Goal: Transaction & Acquisition: Purchase product/service

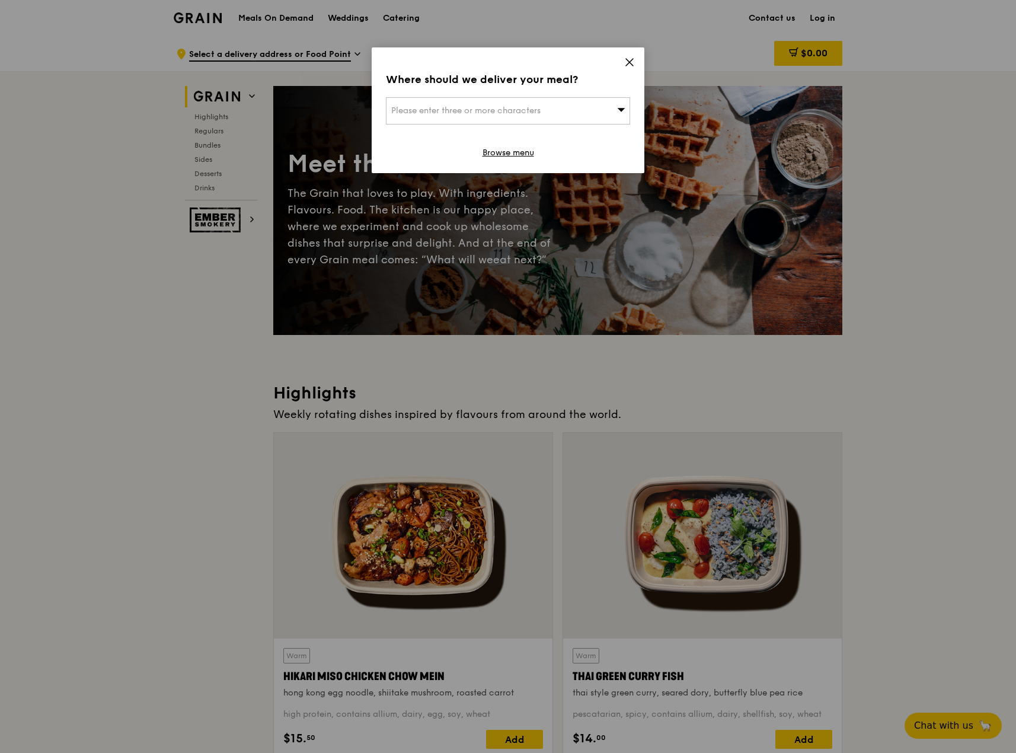
click at [633, 63] on icon at bounding box center [629, 62] width 11 height 11
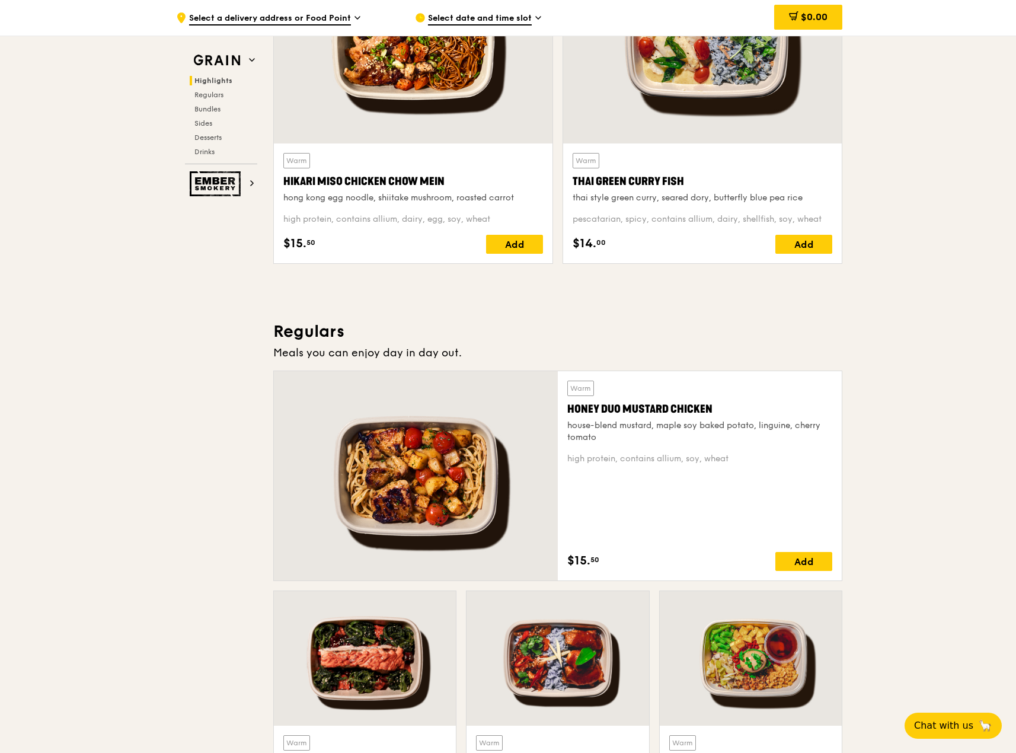
scroll to position [474, 0]
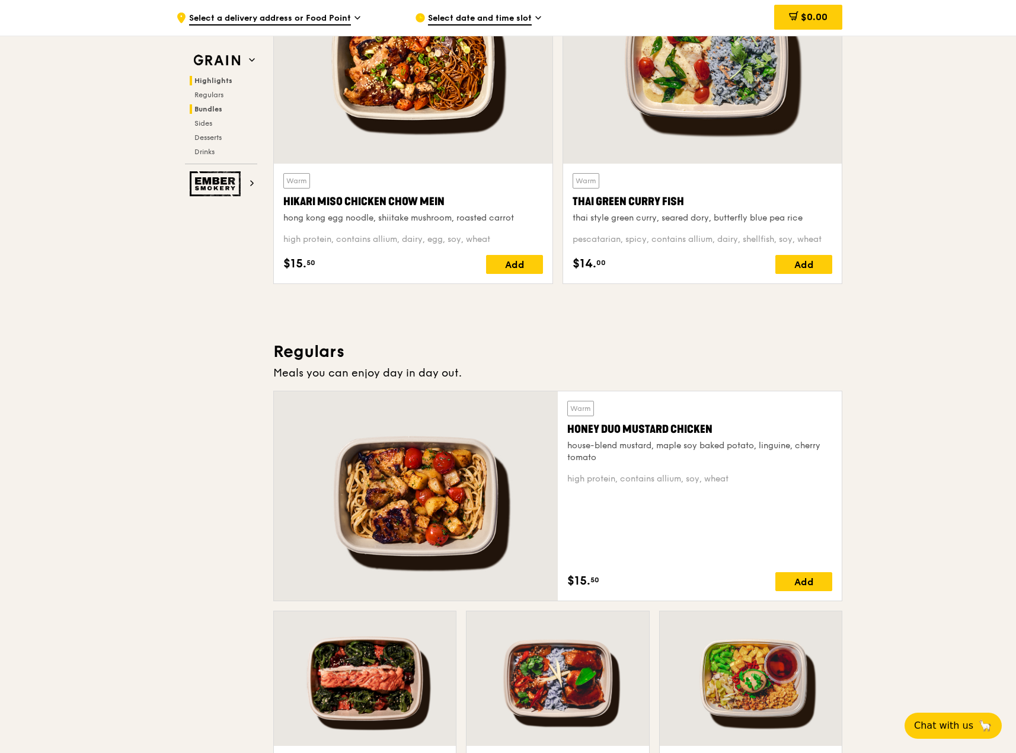
click at [217, 107] on span "Bundles" at bounding box center [208, 109] width 28 height 8
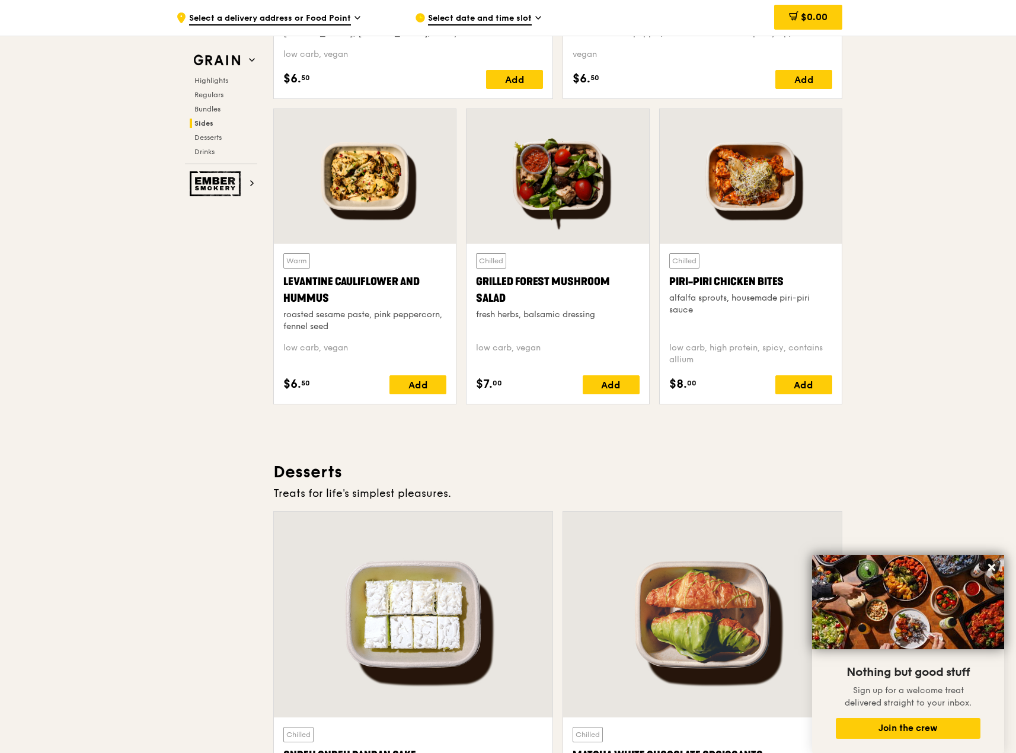
scroll to position [2941, 0]
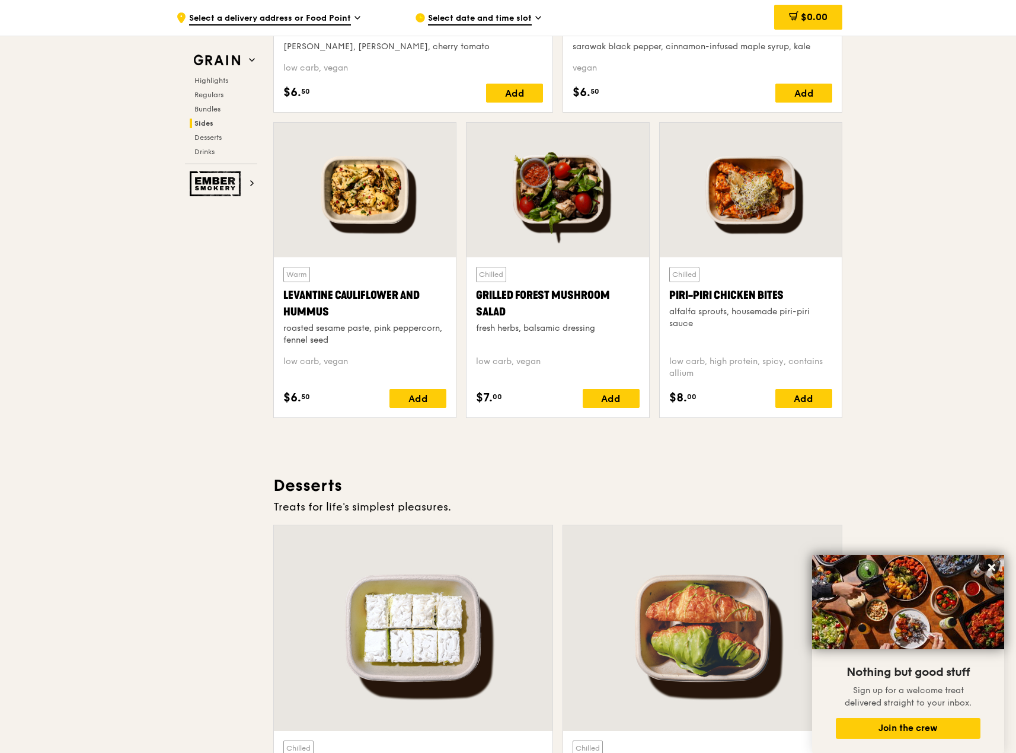
click at [277, 23] on span "Select a delivery address or Food Point" at bounding box center [270, 18] width 162 height 13
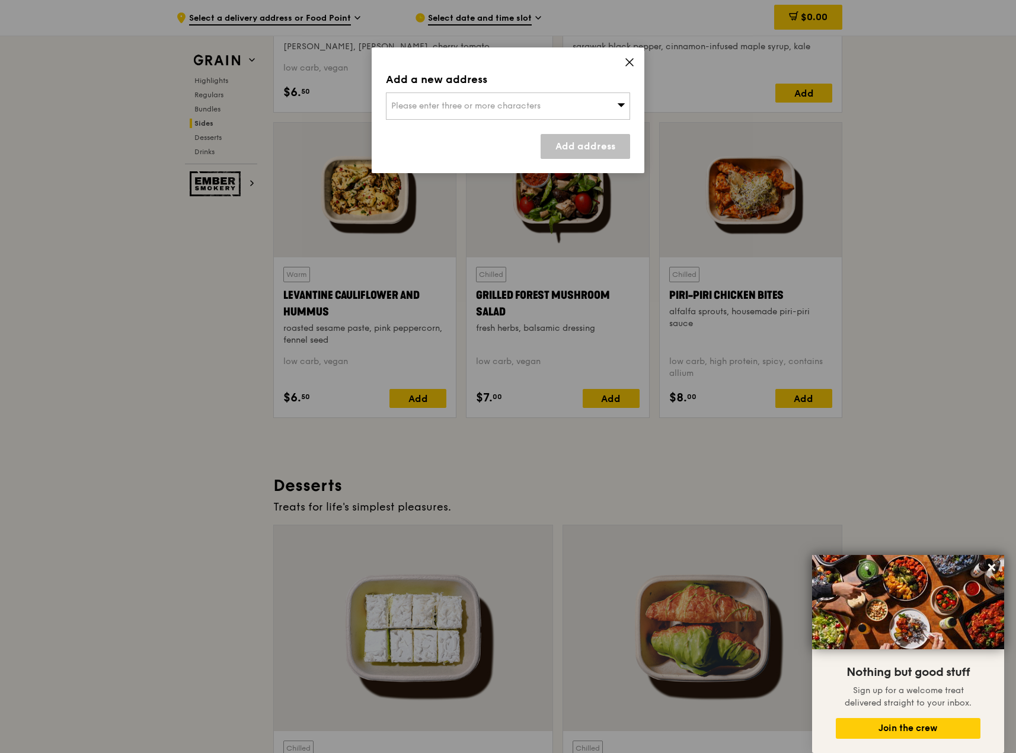
click at [437, 107] on span "Please enter three or more characters" at bounding box center [465, 106] width 149 height 10
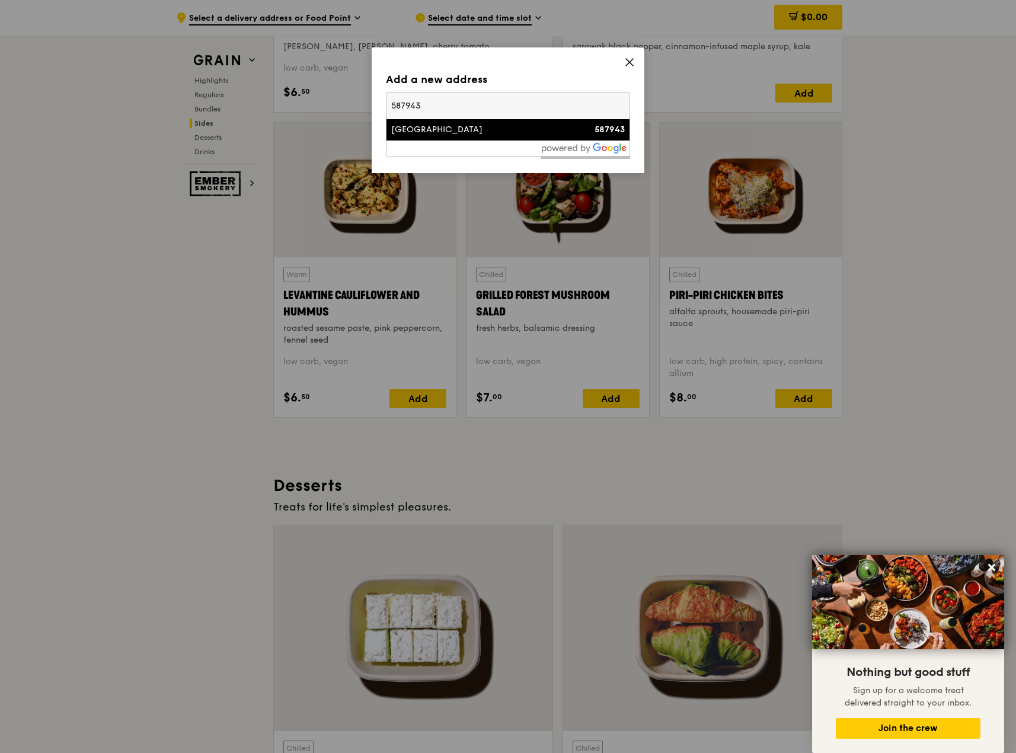
type input "587943"
click at [485, 140] on li "[GEOGRAPHIC_DATA] 587943" at bounding box center [508, 129] width 243 height 21
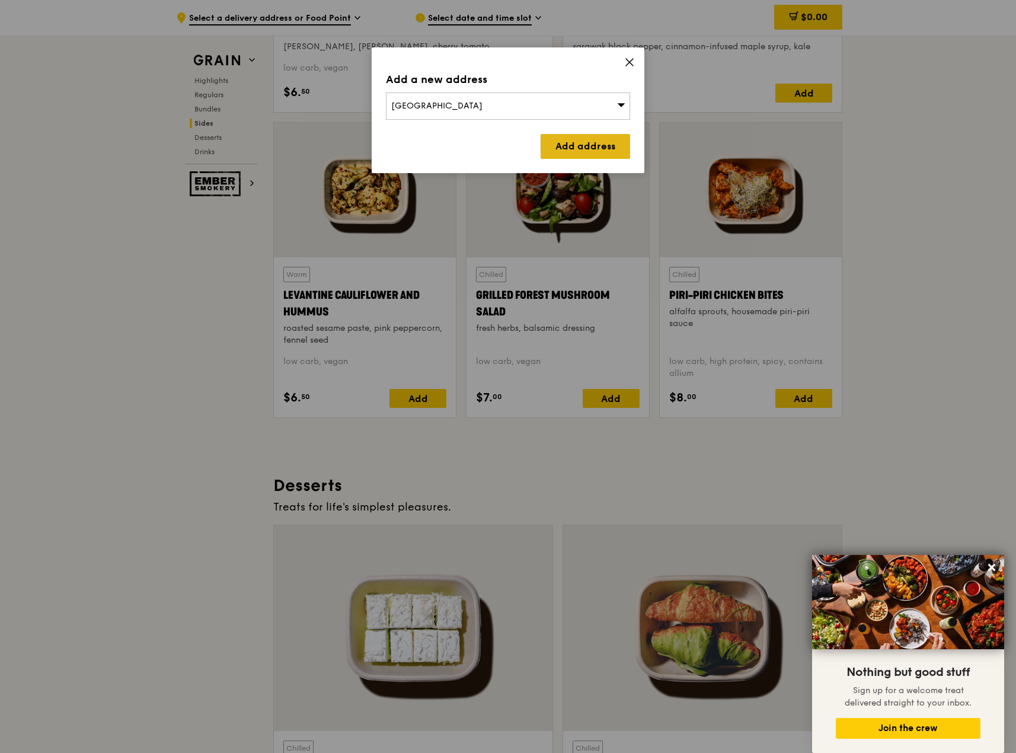
click at [573, 145] on link "Add address" at bounding box center [586, 146] width 90 height 25
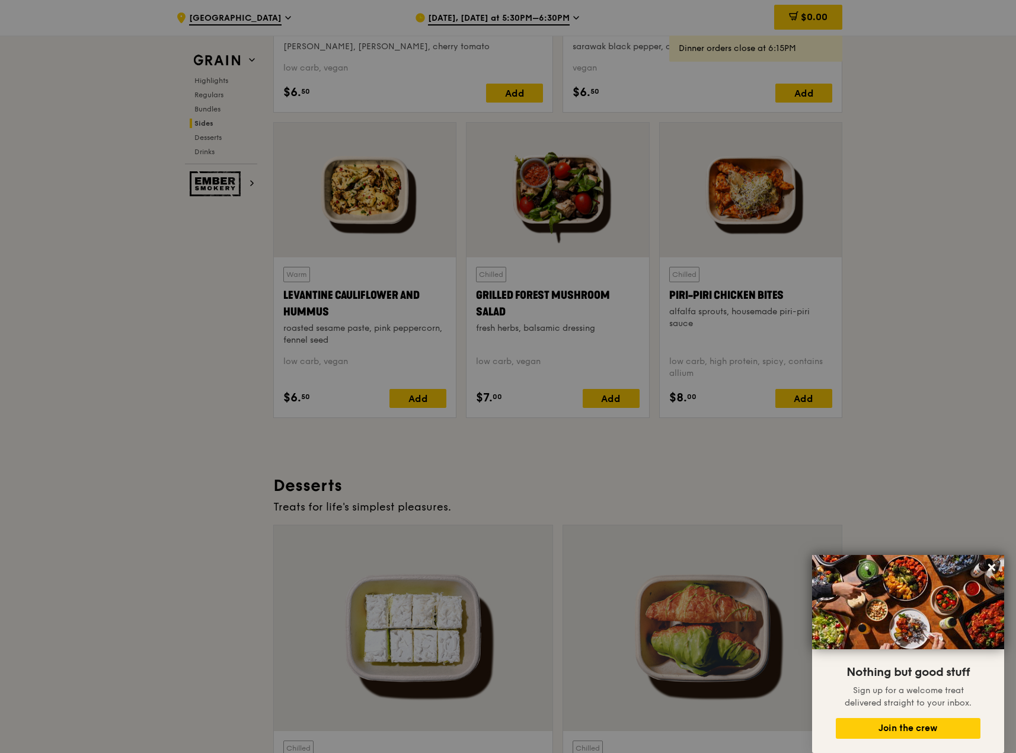
click at [478, 8] on div at bounding box center [508, 376] width 1016 height 753
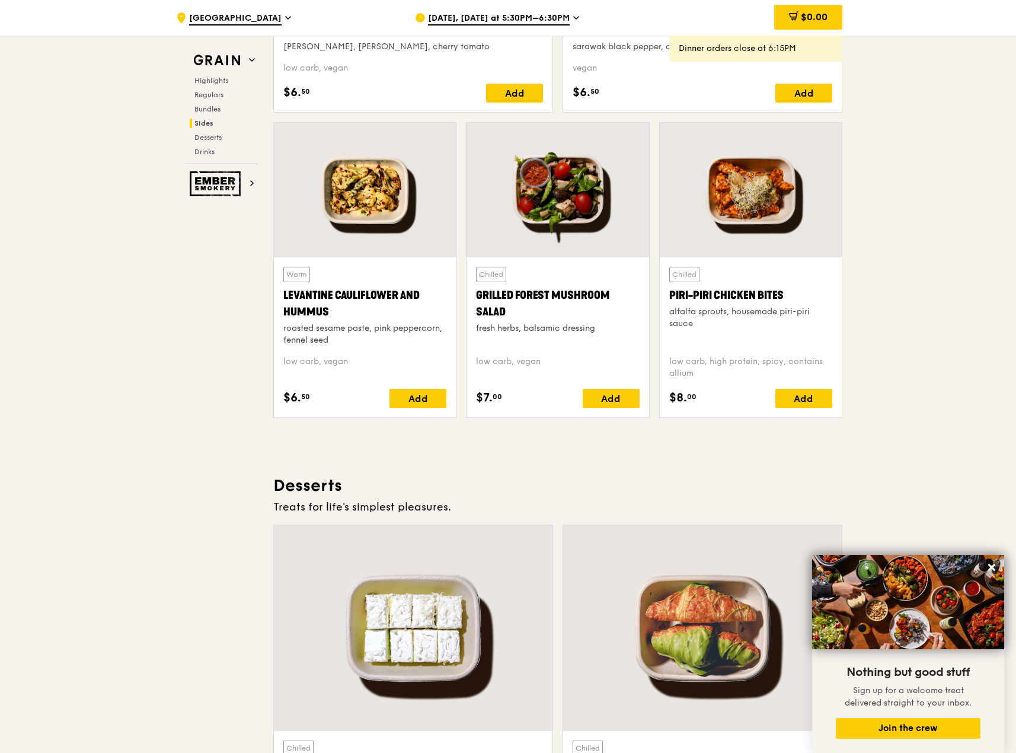
click at [471, 12] on span "[DATE], [DATE] at 5:30PM–6:30PM" at bounding box center [499, 18] width 142 height 13
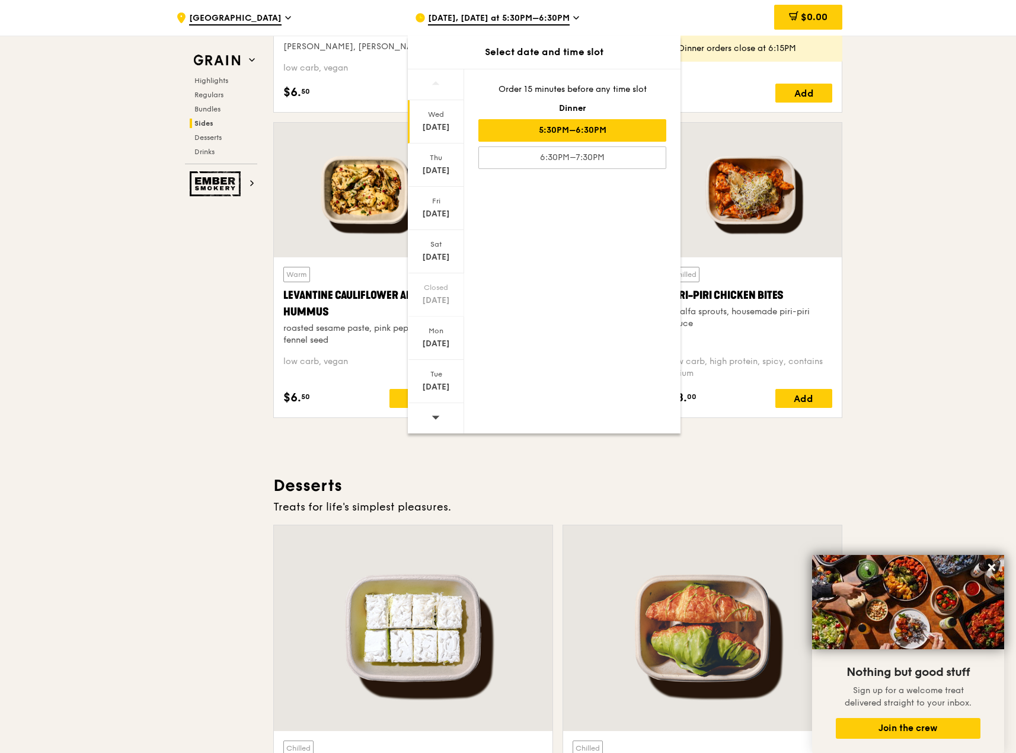
click at [471, 12] on span "[DATE], [DATE] at 5:30PM–6:30PM" at bounding box center [499, 18] width 142 height 13
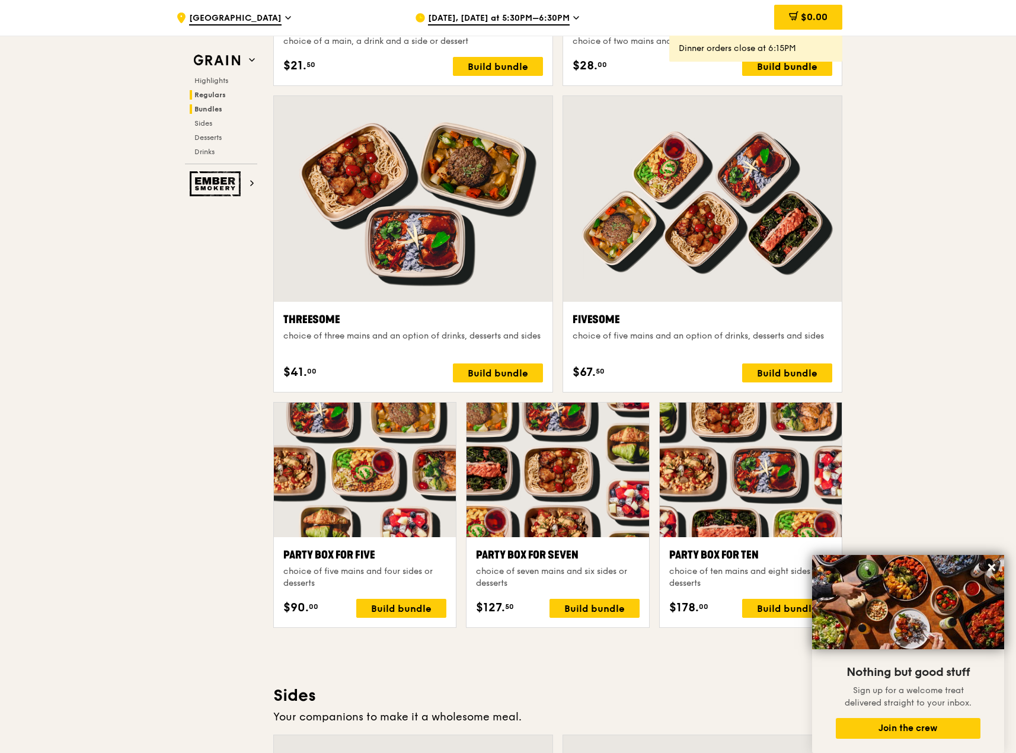
click at [224, 90] on h2 "Regulars" at bounding box center [224, 94] width 68 height 9
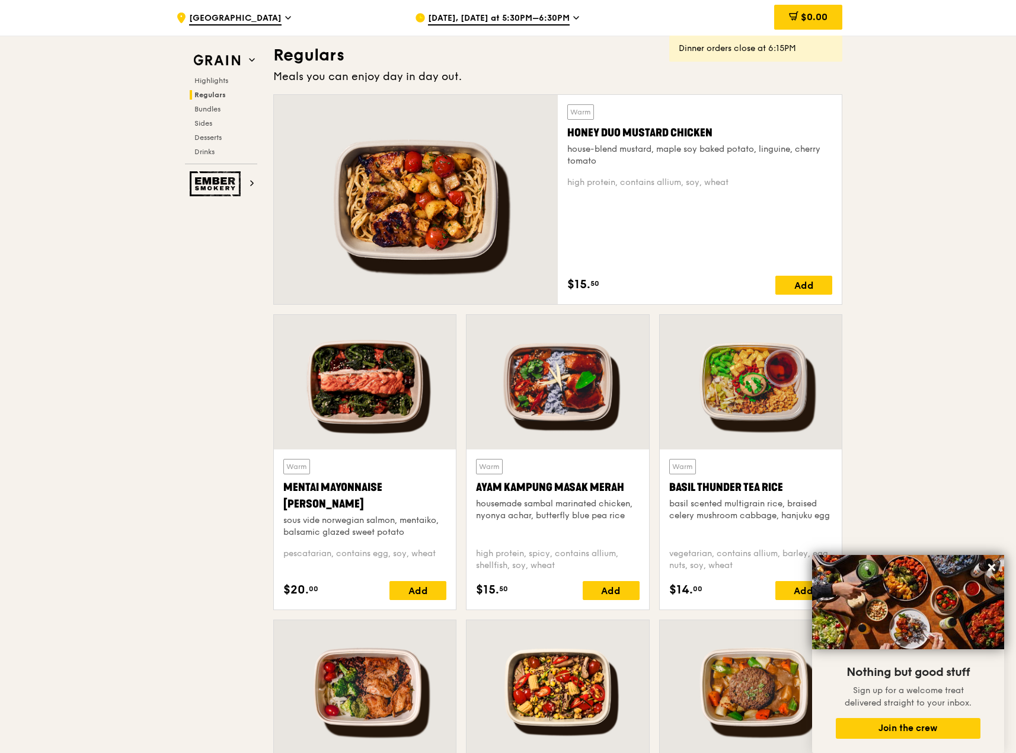
scroll to position [768, 0]
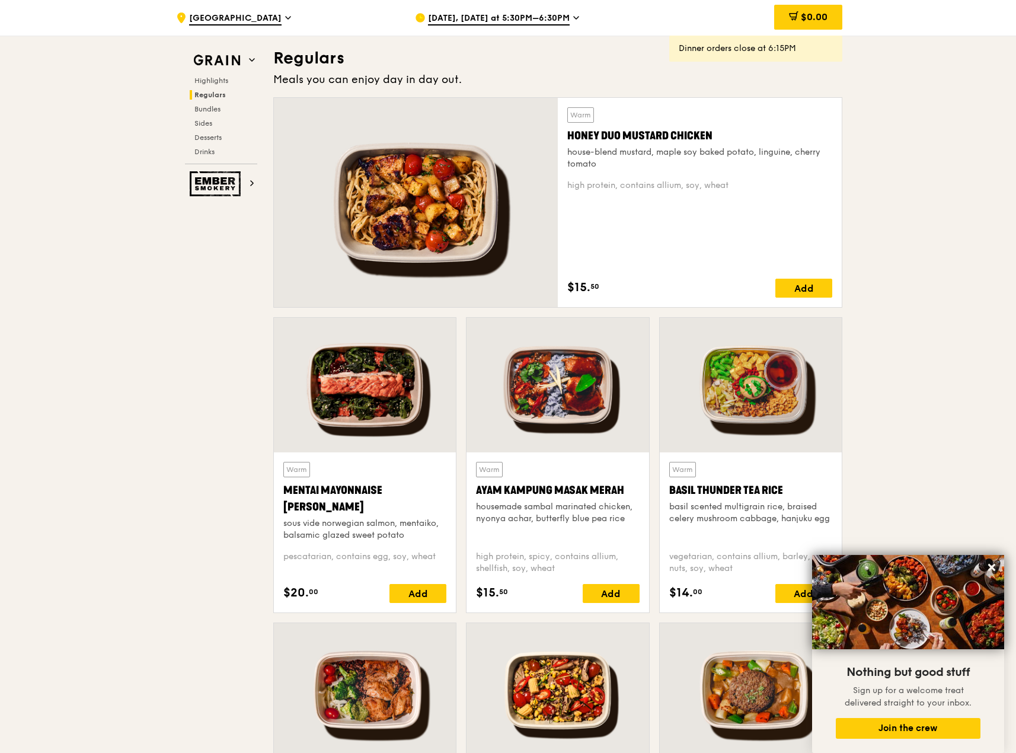
click at [527, 159] on div at bounding box center [416, 202] width 284 height 209
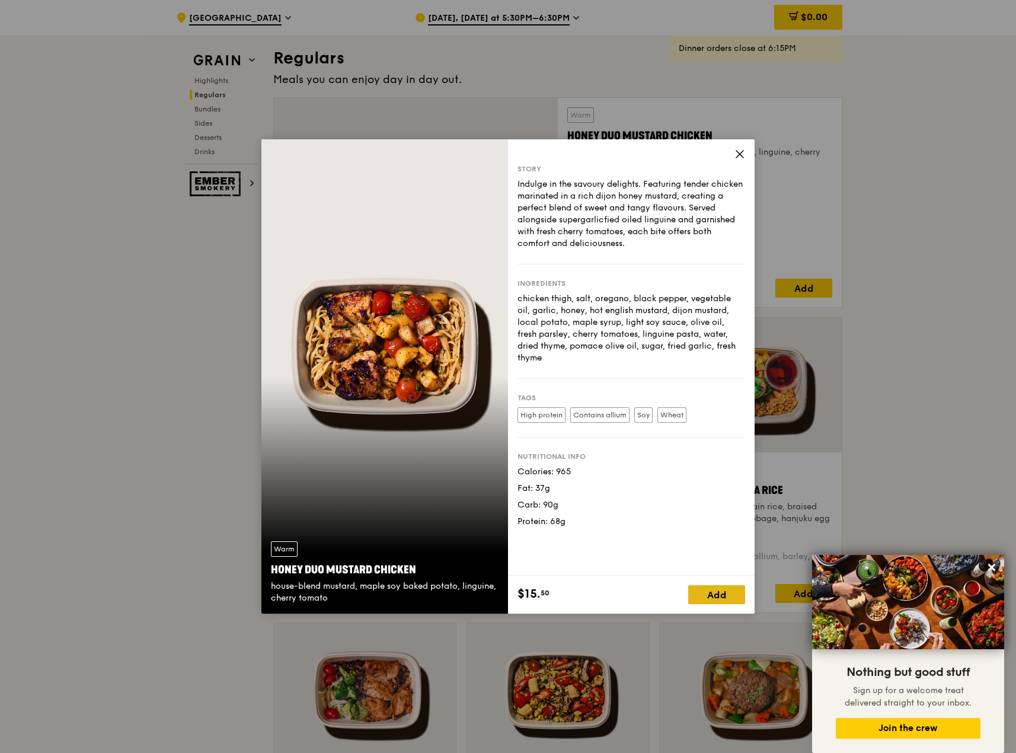
click at [710, 597] on div "Add" at bounding box center [716, 594] width 57 height 19
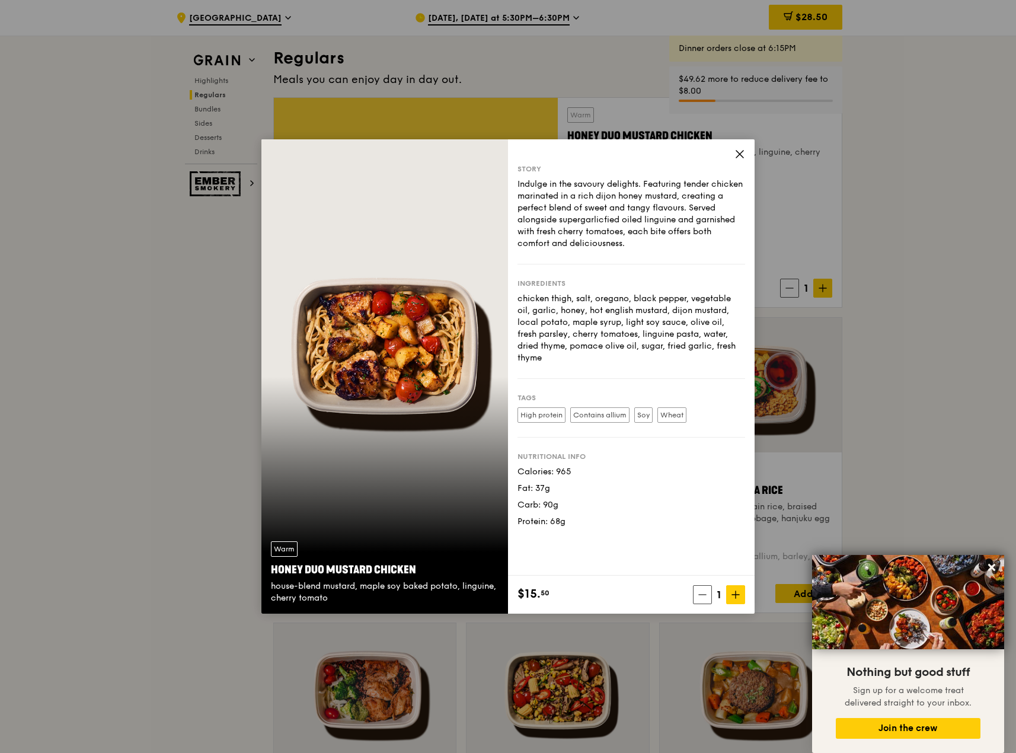
click at [745, 151] on icon at bounding box center [740, 154] width 11 height 11
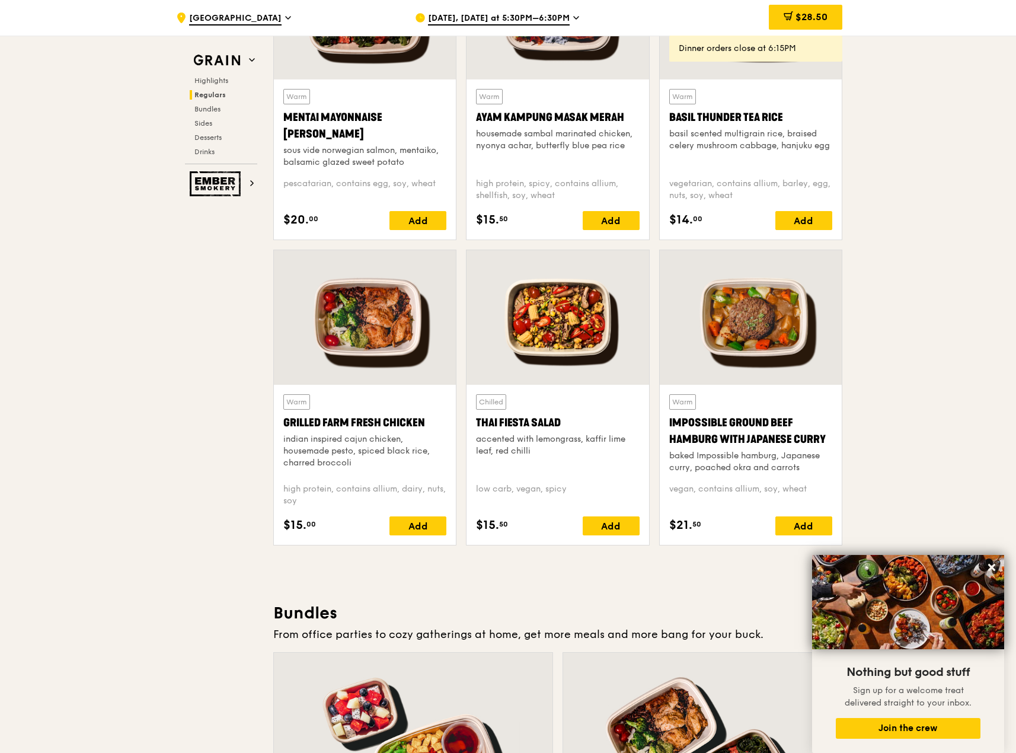
scroll to position [1183, 0]
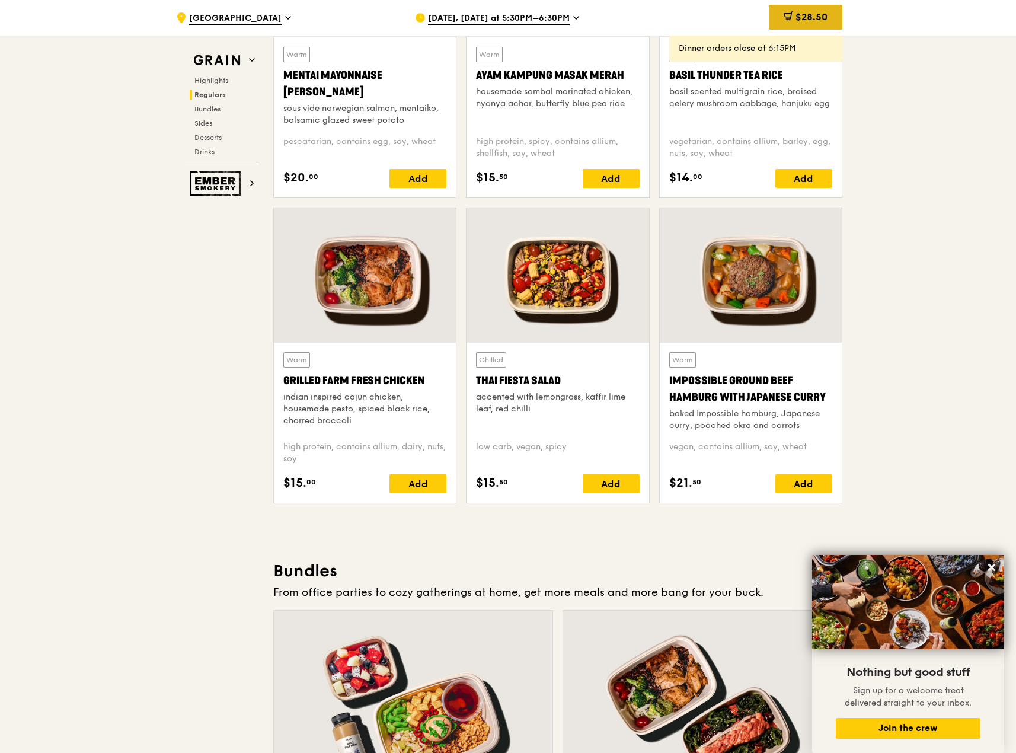
click at [818, 28] on div "$28.50" at bounding box center [806, 17] width 74 height 25
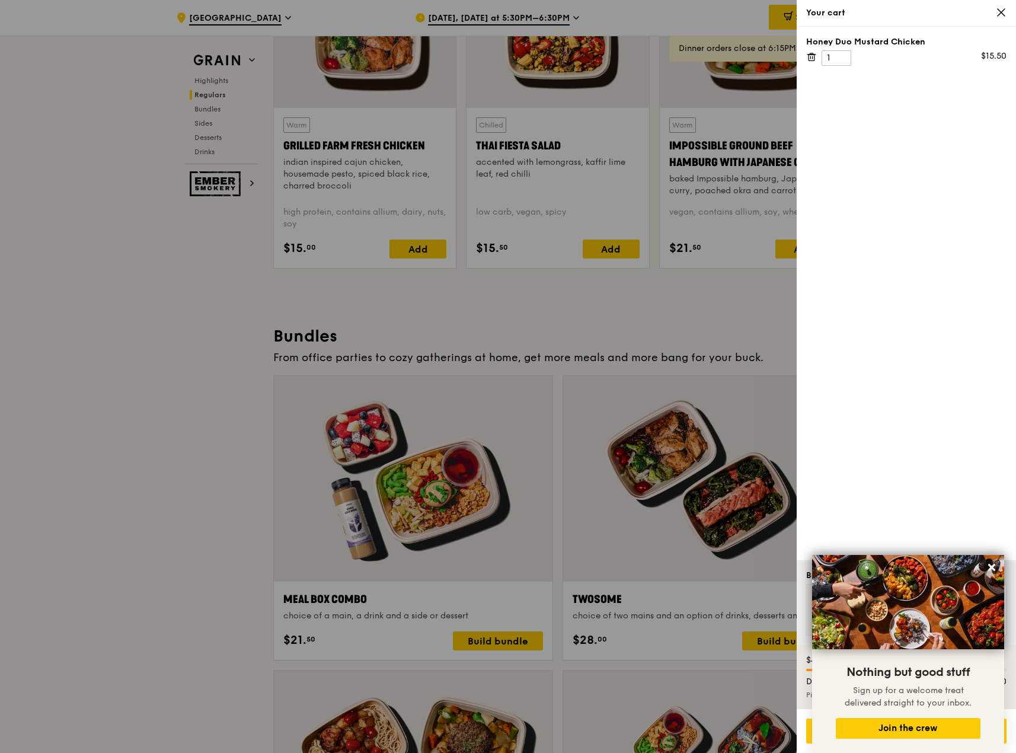
scroll to position [1420, 0]
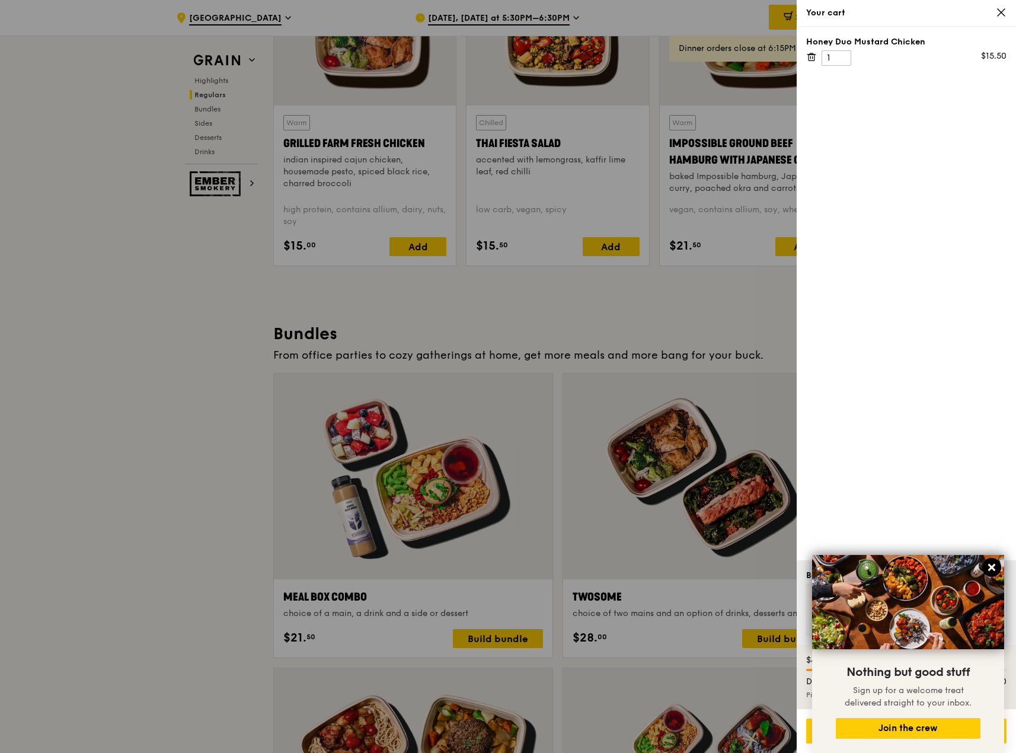
click at [996, 568] on icon at bounding box center [992, 567] width 11 height 11
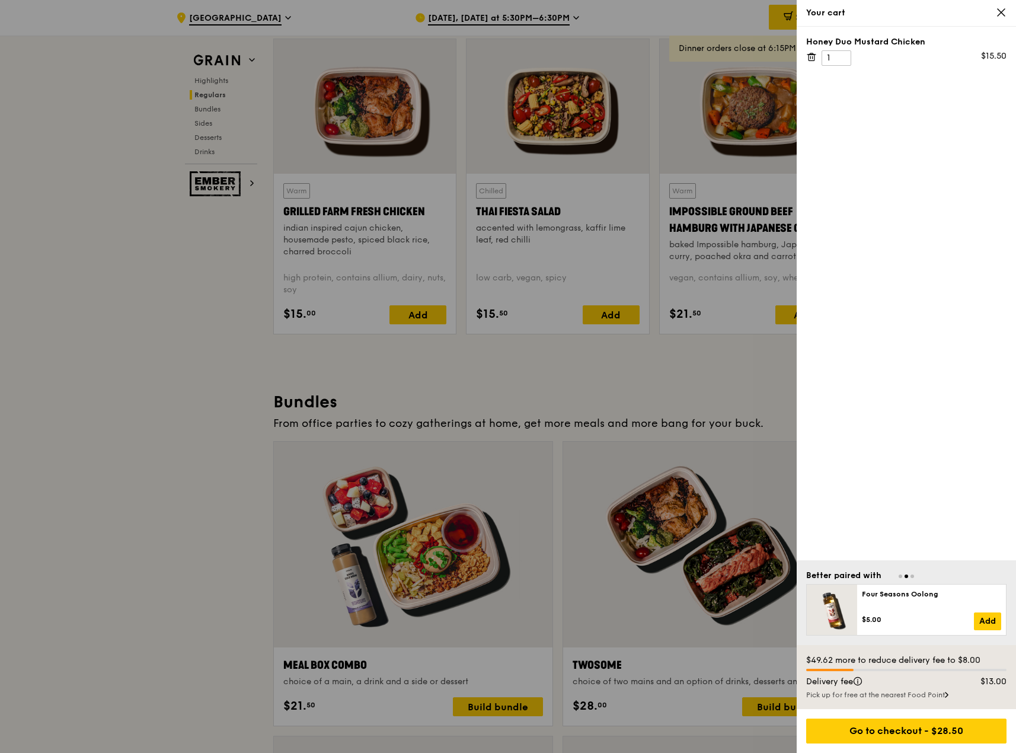
scroll to position [1301, 0]
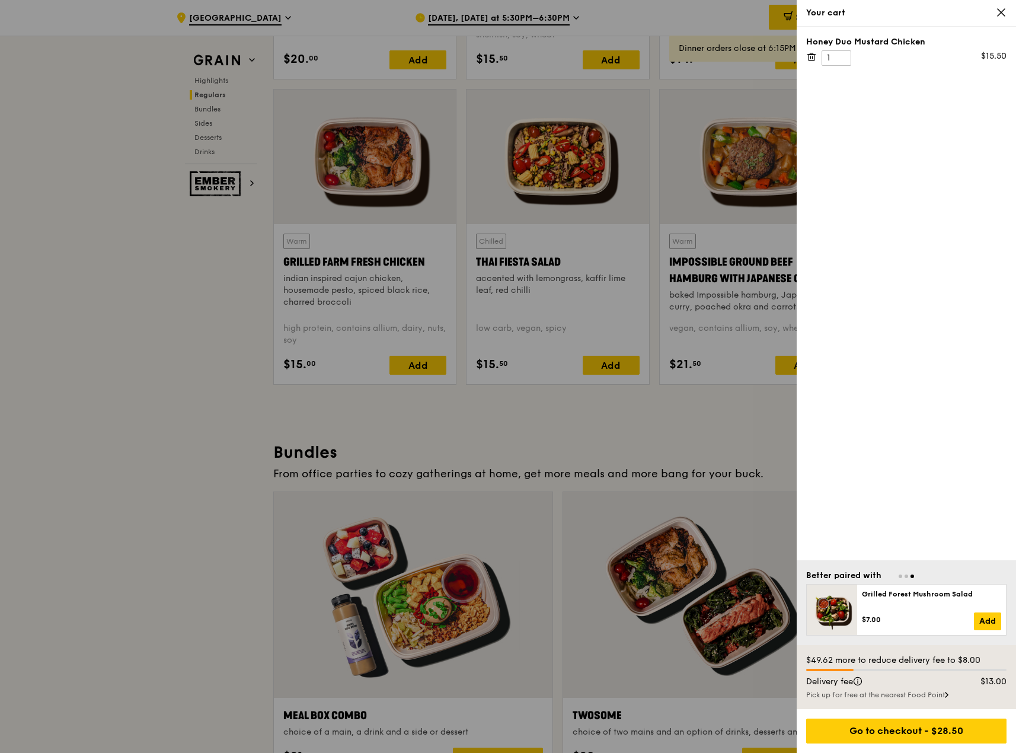
click at [1001, 9] on icon at bounding box center [1001, 12] width 11 height 11
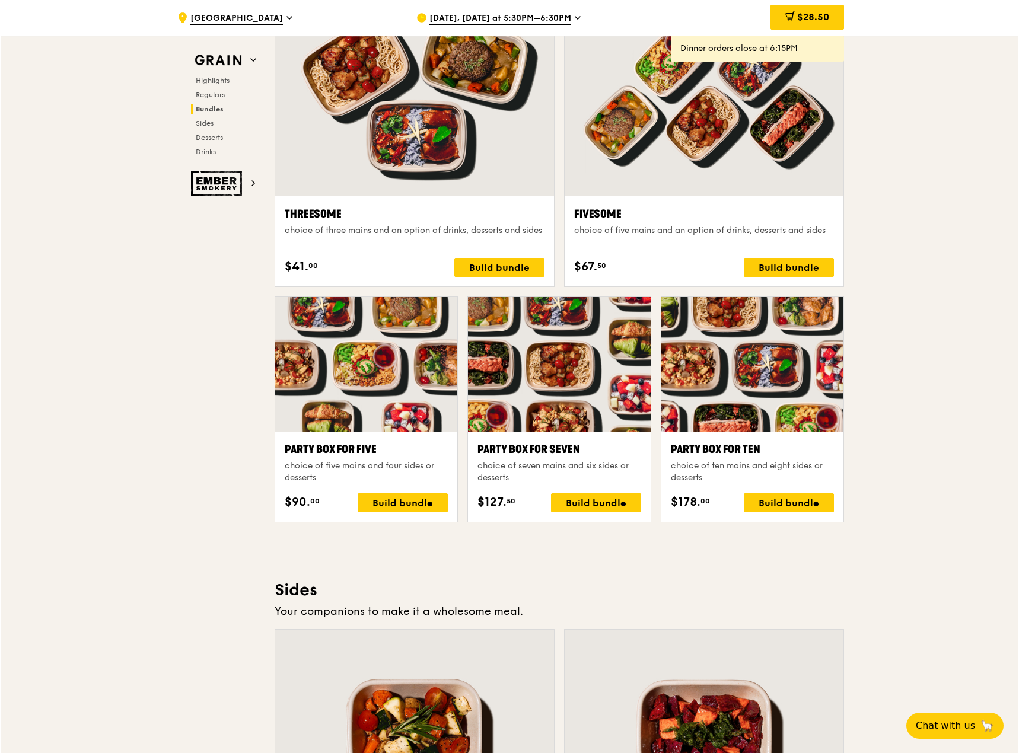
scroll to position [2072, 0]
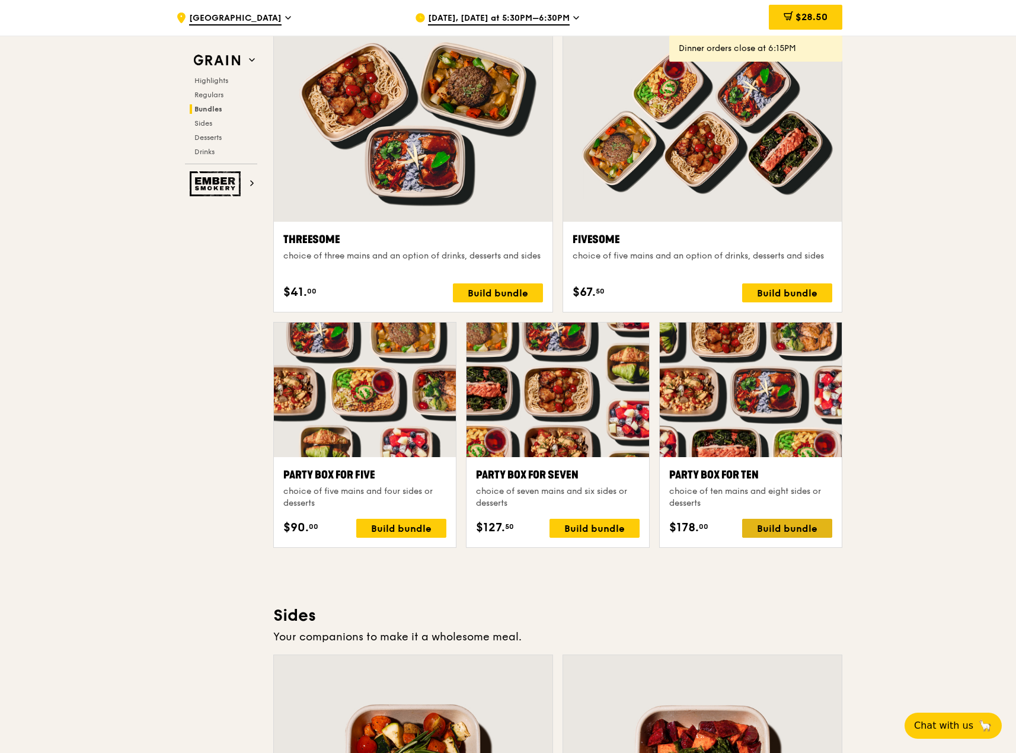
click at [773, 523] on div "Build bundle" at bounding box center [787, 528] width 90 height 19
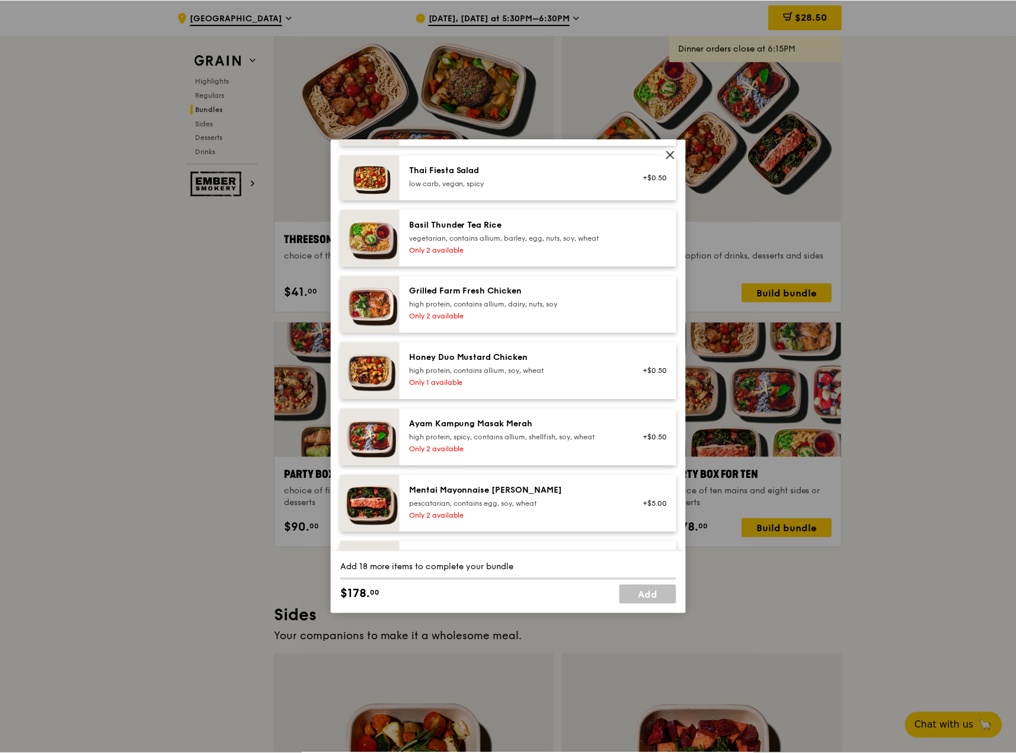
scroll to position [237, 0]
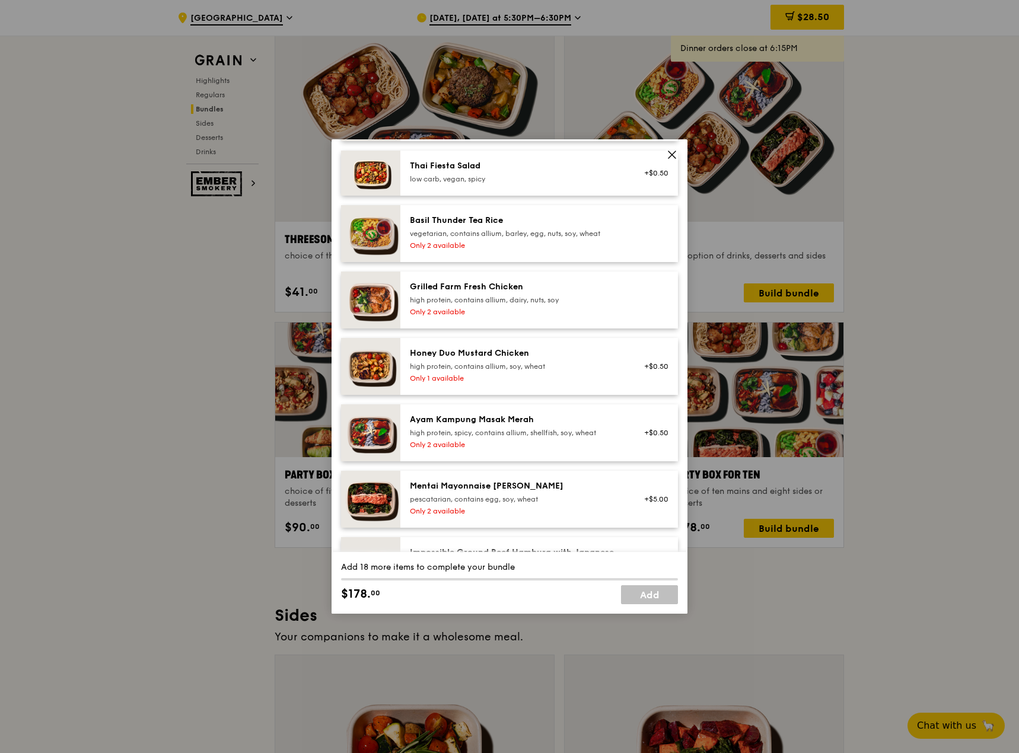
click at [675, 153] on icon at bounding box center [671, 154] width 11 height 11
